Goal: Information Seeking & Learning: Check status

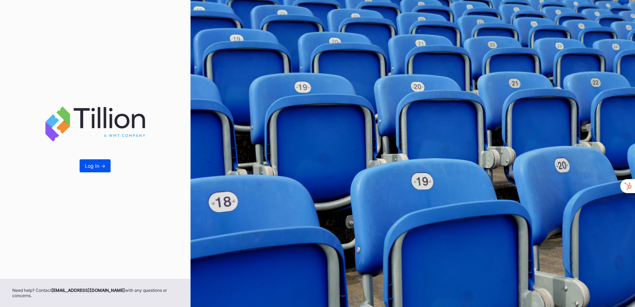
click at [96, 169] on div "Log In ->" at bounding box center [95, 166] width 20 height 6
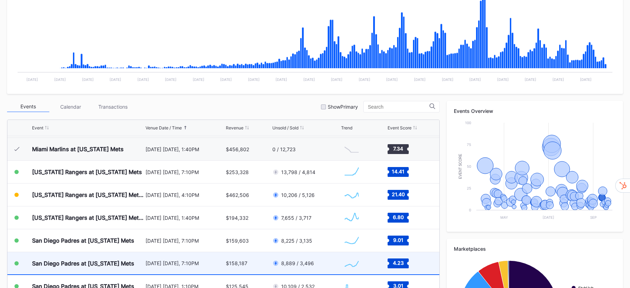
scroll to position [244, 0]
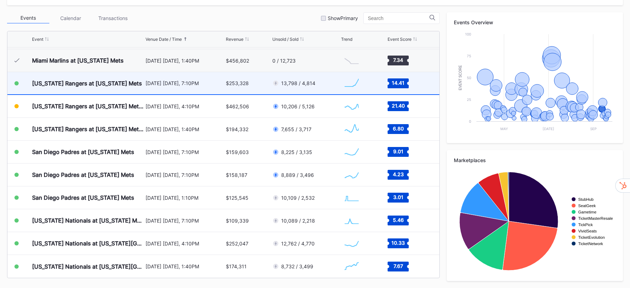
click at [324, 89] on div "13,798 / 4,814" at bounding box center [305, 83] width 67 height 22
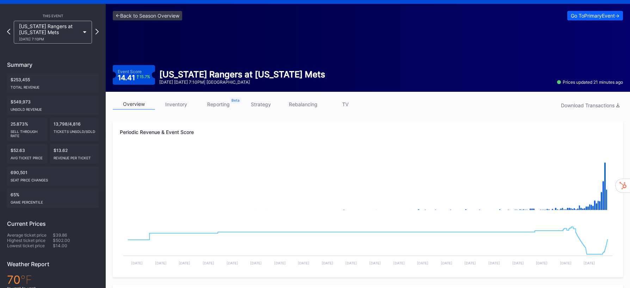
scroll to position [19, 0]
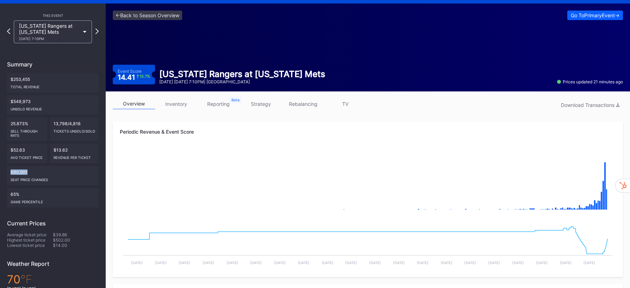
drag, startPoint x: 28, startPoint y: 173, endPoint x: 7, endPoint y: 173, distance: 20.8
click at [7, 173] on div "690,501 seat price changes" at bounding box center [53, 175] width 92 height 19
click at [258, 105] on link "strategy" at bounding box center [261, 104] width 42 height 11
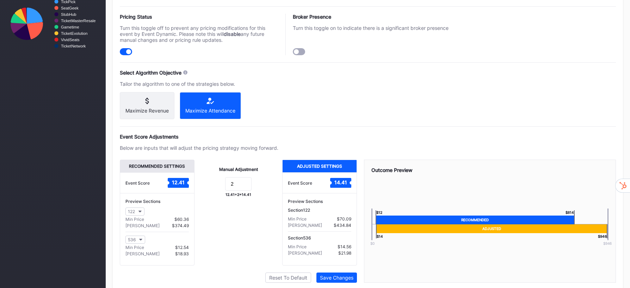
scroll to position [371, 0]
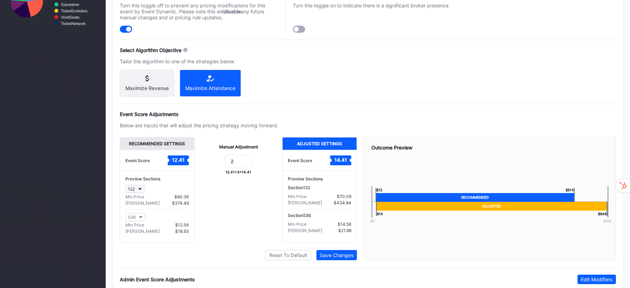
click at [142, 193] on button "122" at bounding box center [134, 189] width 19 height 8
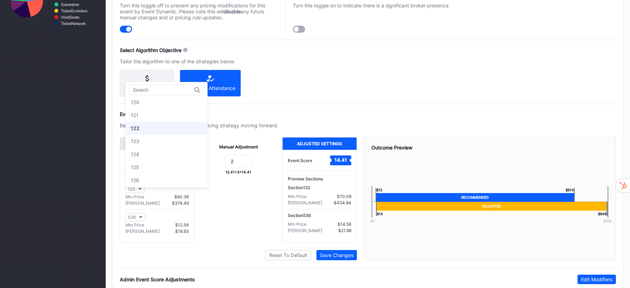
scroll to position [643, 0]
click at [362, 83] on div "Pricing Strategy Pricing Status Turn this toggle off to prevent any pricing mod…" at bounding box center [368, 181] width 510 height 441
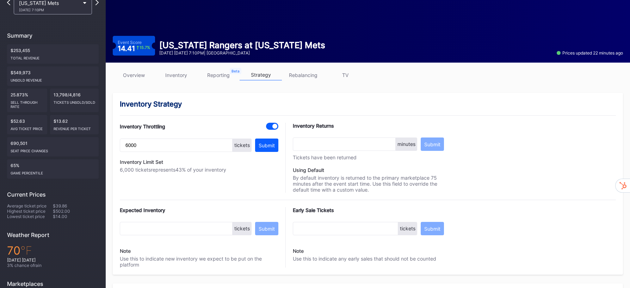
scroll to position [0, 0]
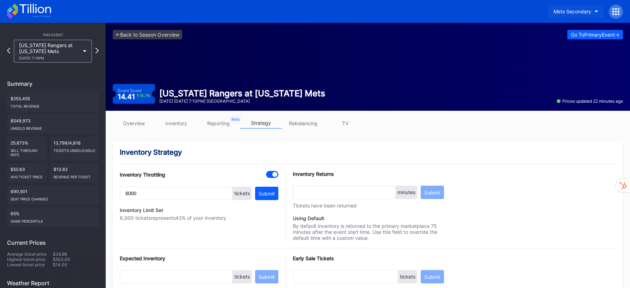
click at [594, 12] on button "Mets Secondary" at bounding box center [575, 11] width 55 height 13
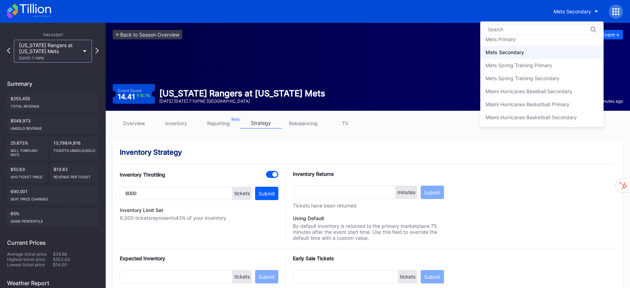
scroll to position [1099, 0]
click at [527, 39] on div "Mets Primary" at bounding box center [541, 39] width 123 height 13
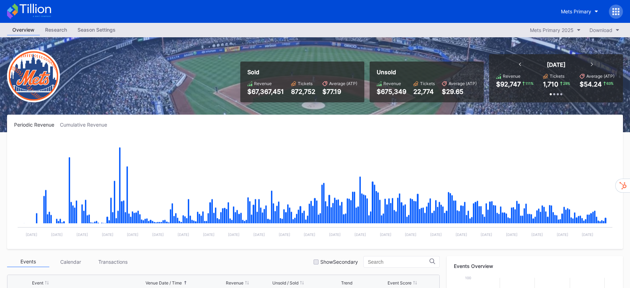
click at [616, 12] on icon at bounding box center [616, 12] width 2 height 2
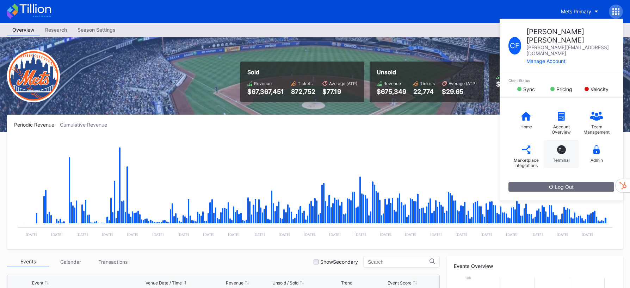
click at [564, 145] on div "T_" at bounding box center [561, 149] width 9 height 9
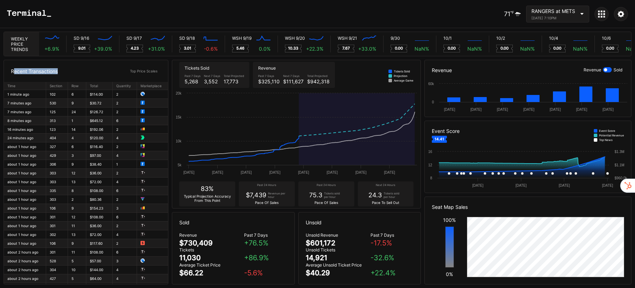
drag, startPoint x: 48, startPoint y: 77, endPoint x: 67, endPoint y: 79, distance: 18.8
click at [67, 79] on div "Recent Transactions Top Price Scales" at bounding box center [86, 71] width 164 height 22
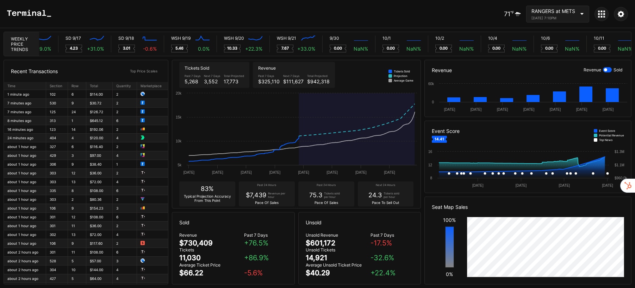
click at [166, 77] on div "Recent Transactions Top Price Scales" at bounding box center [86, 71] width 164 height 22
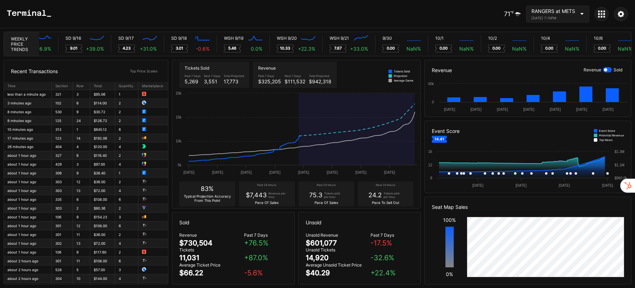
click at [571, 16] on div "[DATE] 7:10PM" at bounding box center [553, 18] width 44 height 4
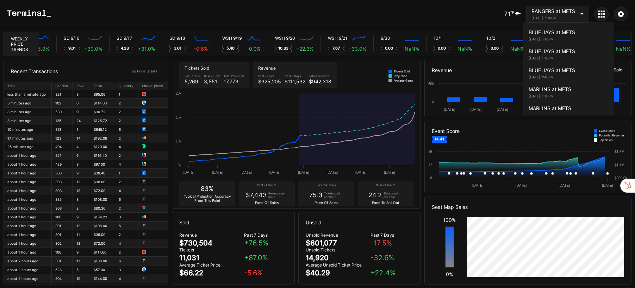
scroll to position [1350, 0]
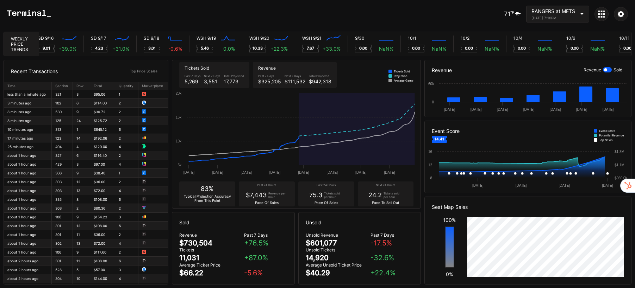
click at [574, 14] on div "RANGERS at METS" at bounding box center [553, 11] width 44 height 6
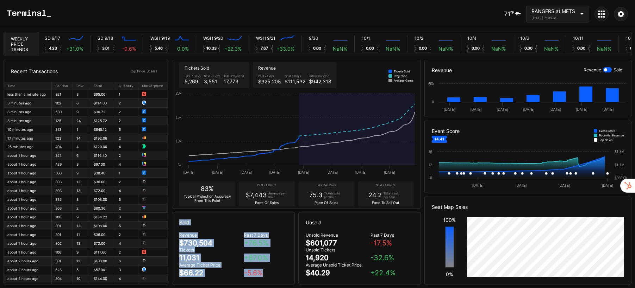
drag, startPoint x: 180, startPoint y: 221, endPoint x: 272, endPoint y: 275, distance: 107.0
click at [272, 275] on div "Sold Revenue $730,504 Past 7 Days + 76.5 % Tickets 11,031 + 87.0 % Average Tick…" at bounding box center [233, 248] width 123 height 73
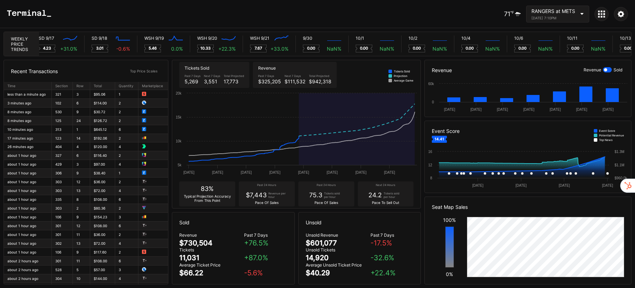
click at [194, 226] on div "Sold" at bounding box center [233, 223] width 122 height 20
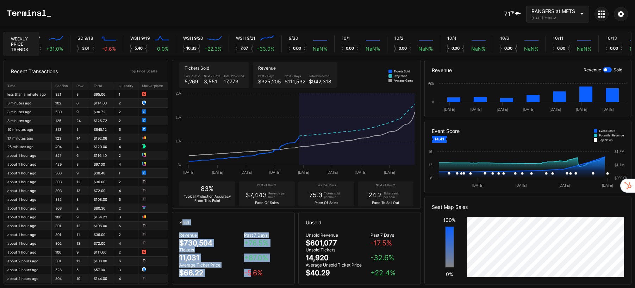
drag, startPoint x: 197, startPoint y: 226, endPoint x: 252, endPoint y: 276, distance: 73.8
click at [251, 276] on div "Sold Revenue $730,504 Past 7 Days + 76.5 % Tickets 11,031 + 87.0 % Average Tick…" at bounding box center [233, 248] width 123 height 73
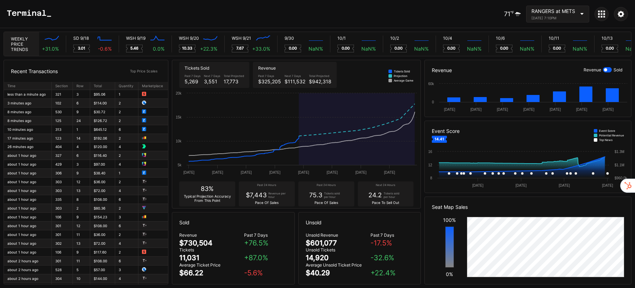
click at [345, 231] on div "Unsold" at bounding box center [360, 223] width 122 height 20
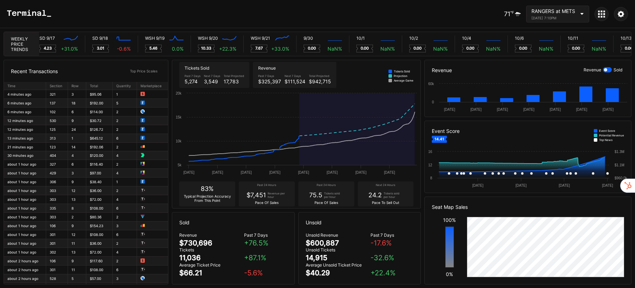
scroll to position [0, 3971]
